Goal: Information Seeking & Learning: Learn about a topic

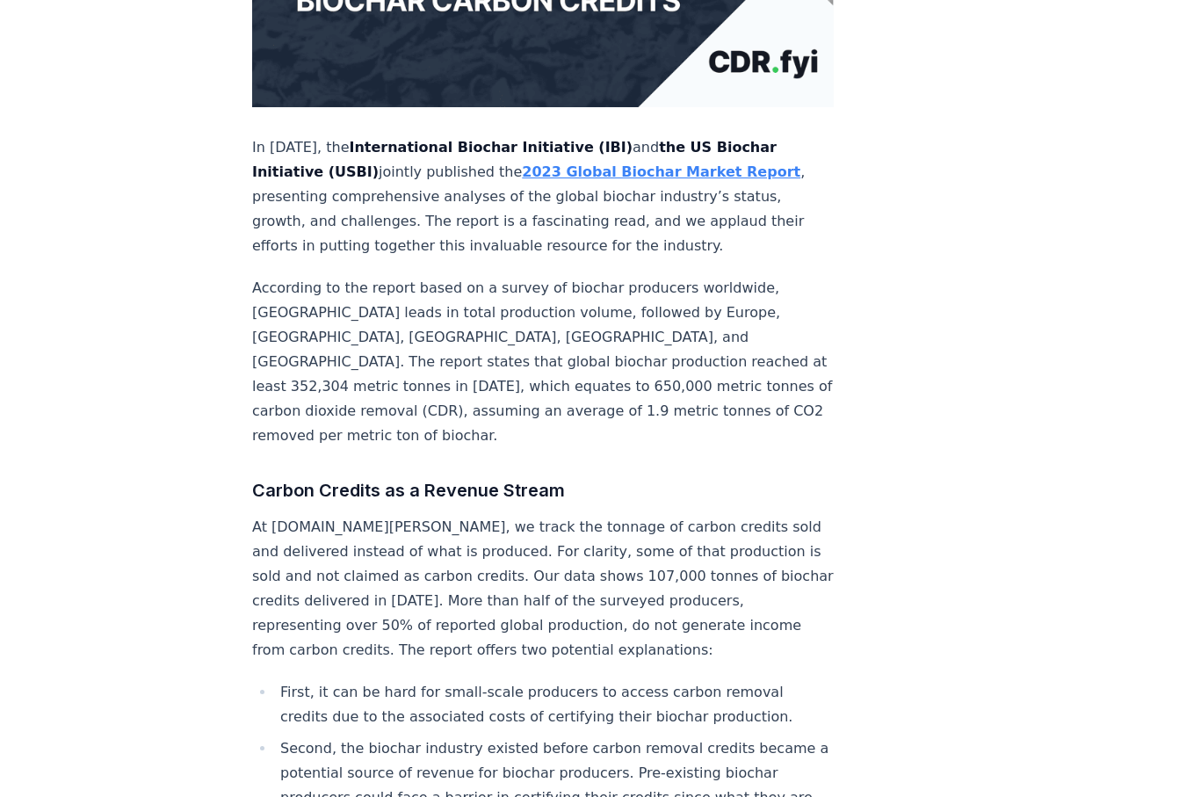
scroll to position [481, 0]
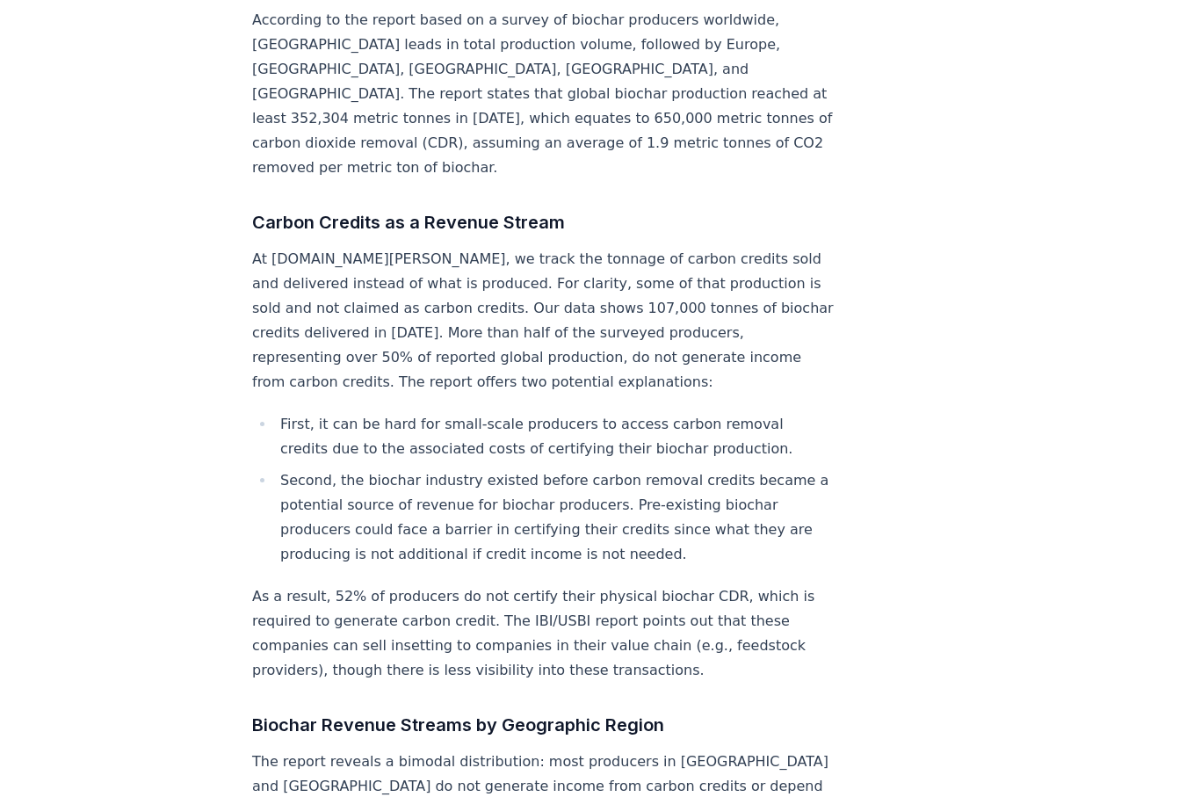
scroll to position [823, 0]
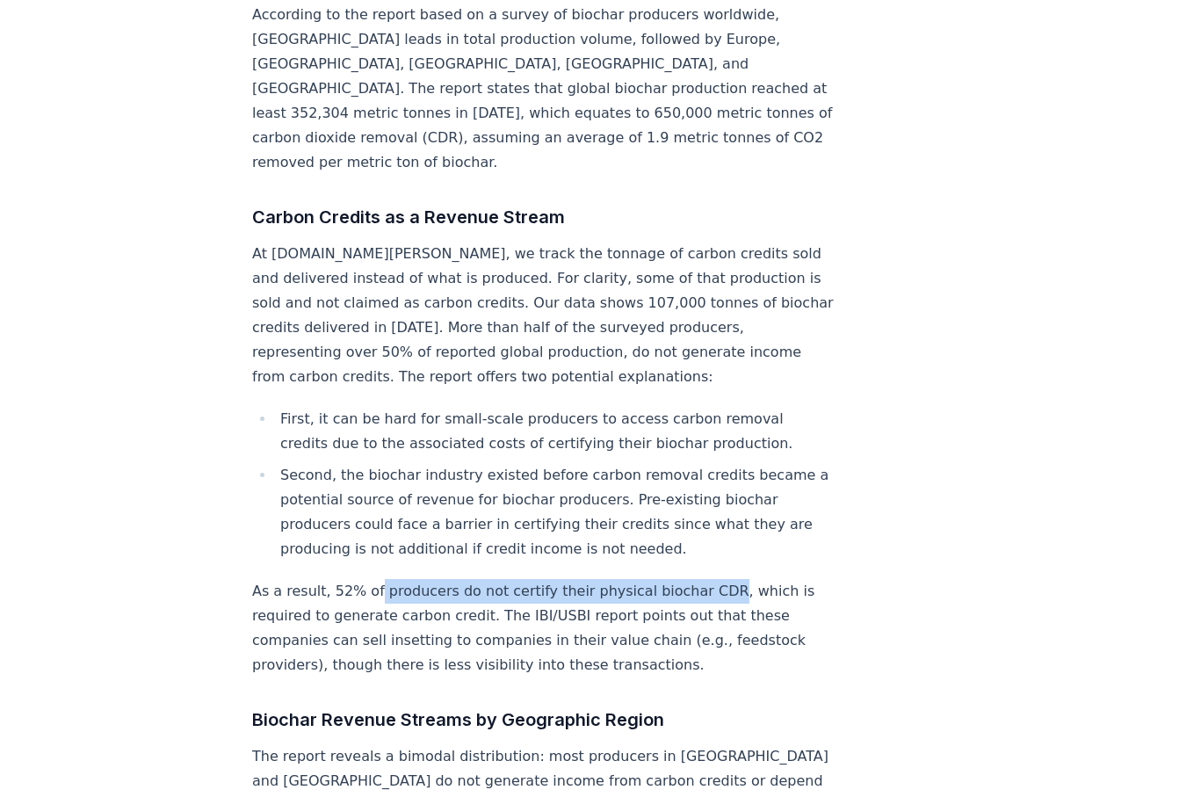
drag, startPoint x: 372, startPoint y: 516, endPoint x: 702, endPoint y: 523, distance: 329.4
click at [702, 579] on p "As a result, 52% of producers do not certify their physical biochar CDR, which …" at bounding box center [542, 628] width 581 height 98
copy p "producers do not certify their physical biochar CDR"
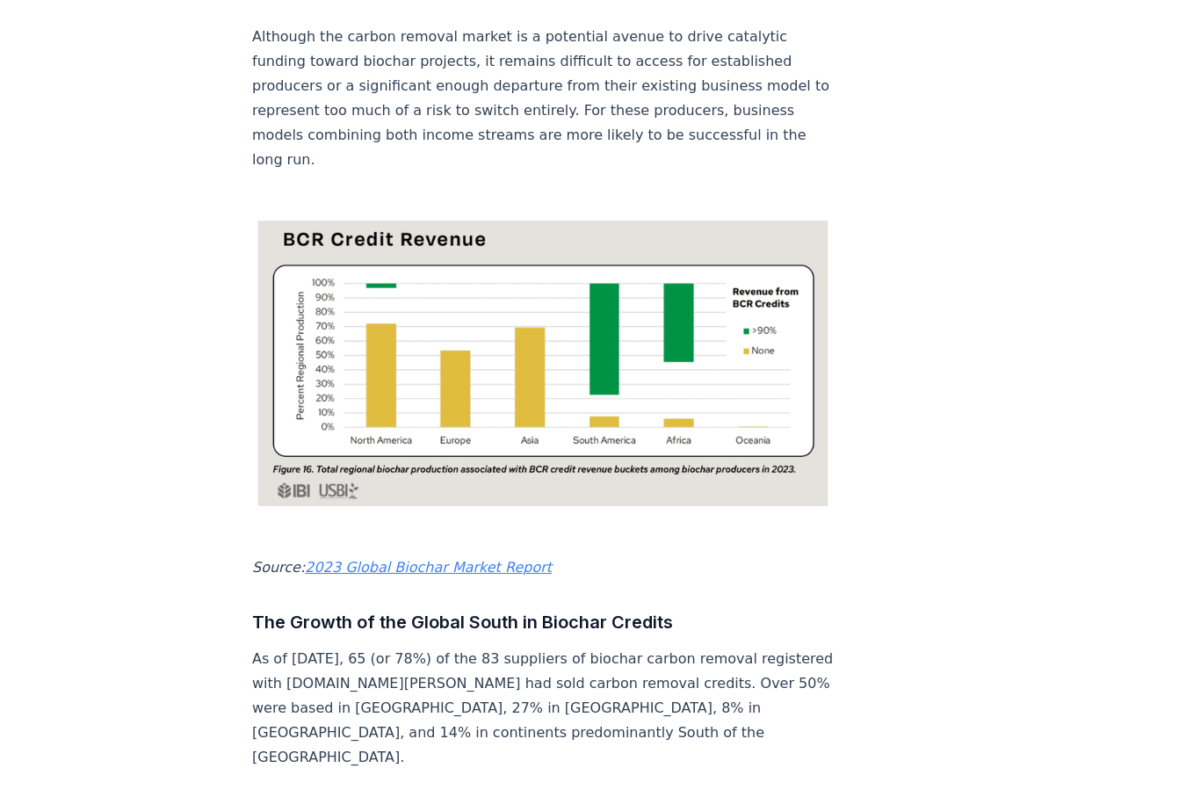
scroll to position [1881, 0]
